Goal: Task Accomplishment & Management: Complete application form

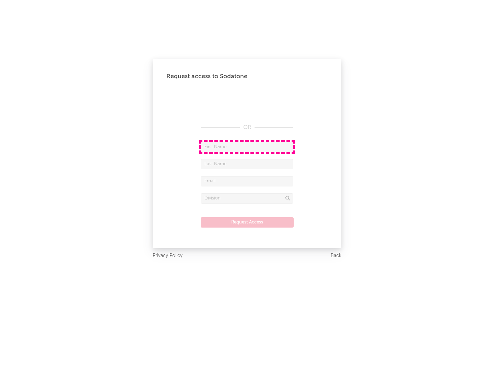
click at [247, 147] on input "text" at bounding box center [247, 147] width 93 height 10
type input "[PERSON_NAME]"
click at [247, 164] on input "text" at bounding box center [247, 164] width 93 height 10
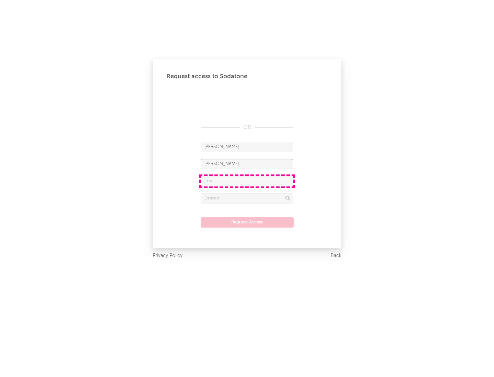
type input "[PERSON_NAME]"
click at [247, 181] on input "text" at bounding box center [247, 181] width 93 height 10
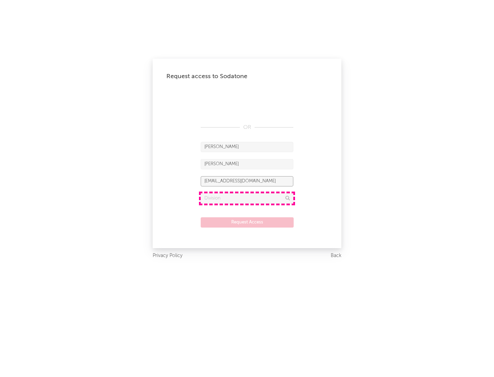
type input "[EMAIL_ADDRESS][DOMAIN_NAME]"
click at [247, 198] on input "text" at bounding box center [247, 198] width 93 height 10
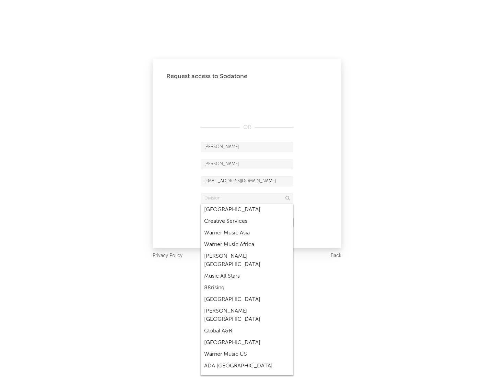
click at [247, 271] on div "Music All Stars" at bounding box center [247, 277] width 93 height 12
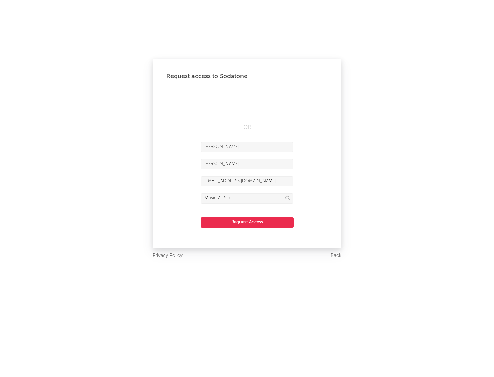
type input "Music All Stars"
click at [247, 222] on button "Request Access" at bounding box center [247, 222] width 93 height 10
